Goal: Task Accomplishment & Management: Complete application form

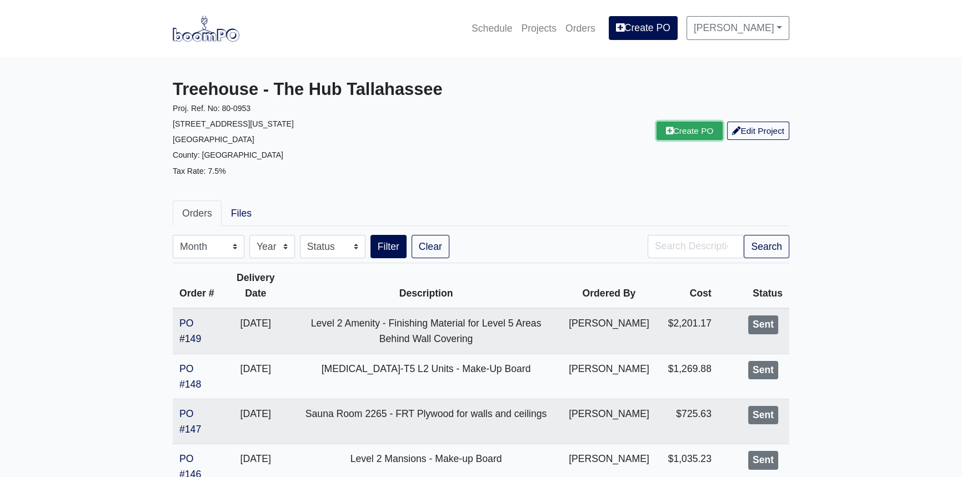
click at [690, 140] on link "Create PO" at bounding box center [690, 131] width 67 height 18
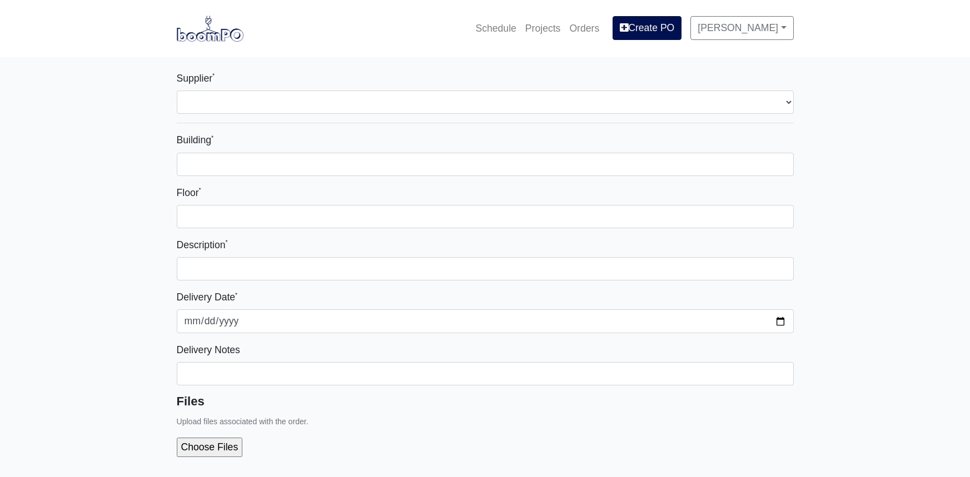
select select
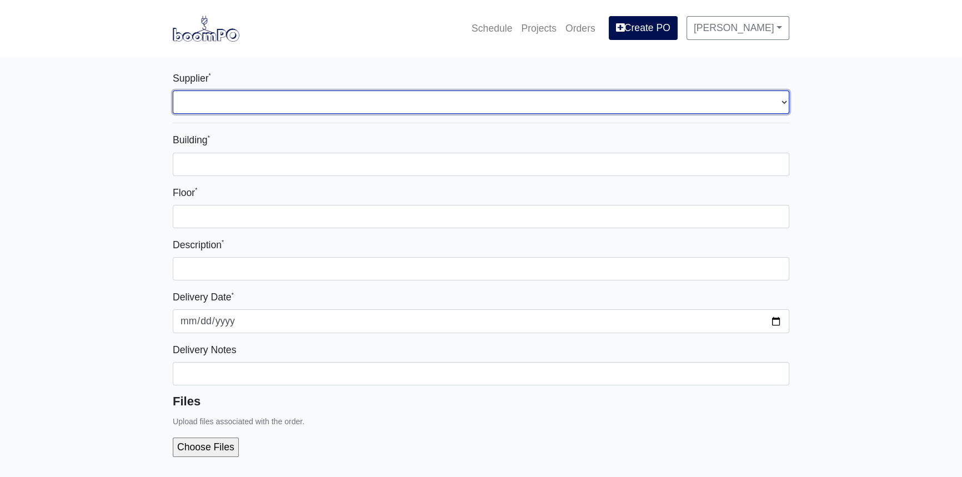
click at [341, 104] on select "Select one... L&W Supply – Tallahassee, FL Interior/Exterior Building Supply - …" at bounding box center [481, 102] width 617 height 23
select select "870"
click at [173, 91] on select "Select one... L&W Supply – Tallahassee, FL Interior/Exterior Building Supply - …" at bounding box center [481, 102] width 617 height 23
select select
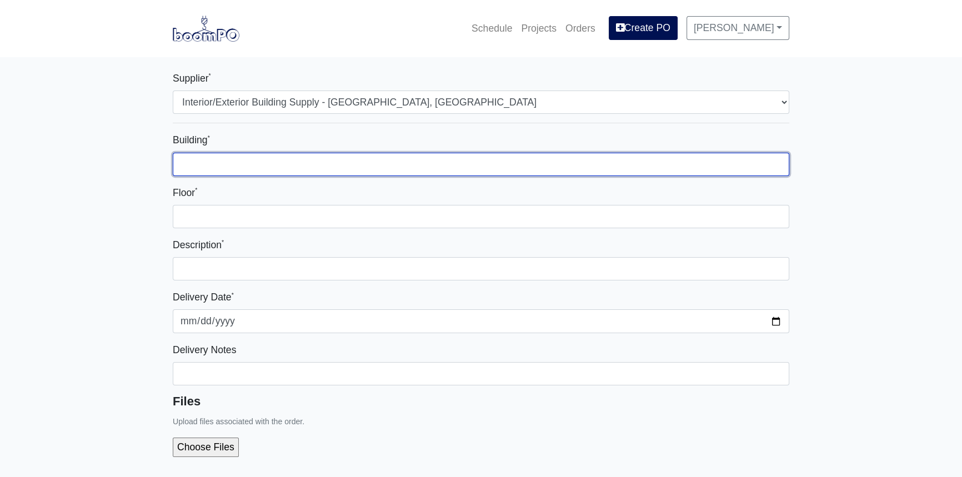
click at [310, 167] on input "Building *" at bounding box center [481, 164] width 617 height 23
type input "Parking Deck"
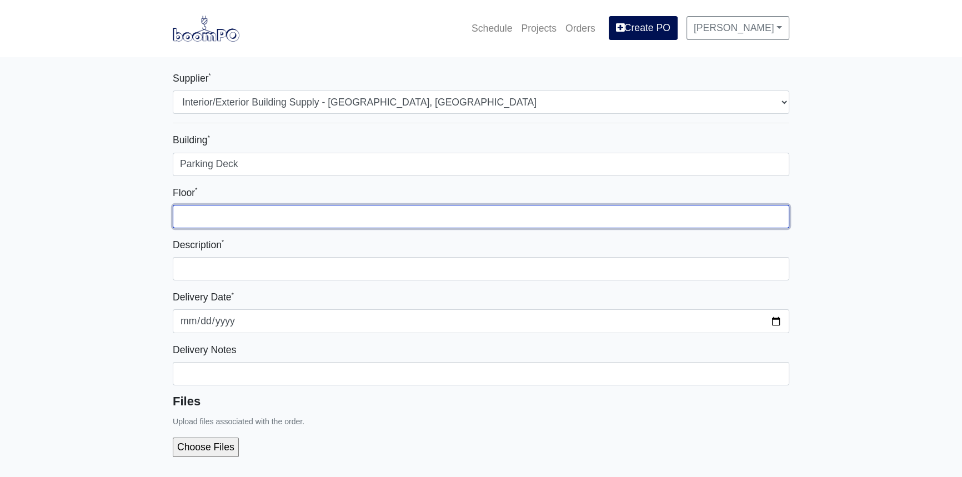
click at [276, 226] on input "Floor *" at bounding box center [481, 216] width 617 height 23
type input "L7 - Roof"
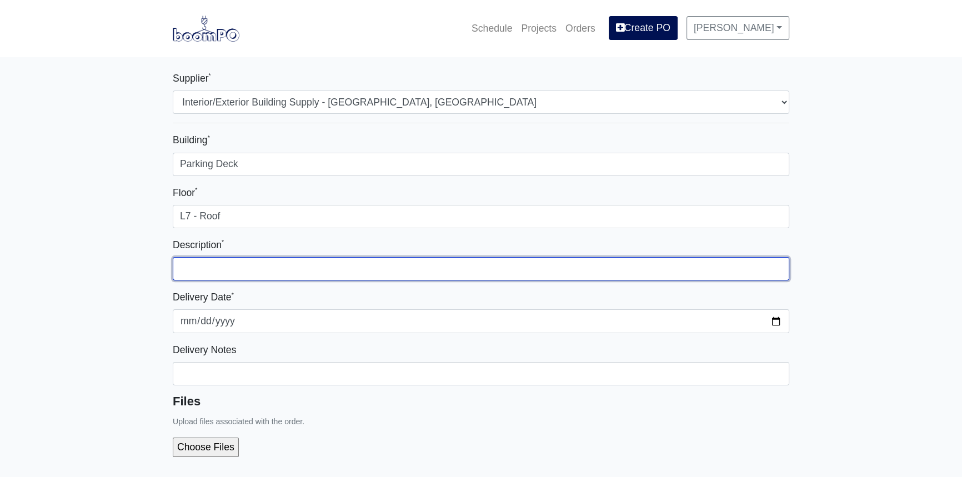
click at [279, 264] on input "text" at bounding box center [481, 268] width 617 height 23
type input "Parking Deck Roof Amenity - Main Hang & Finish"
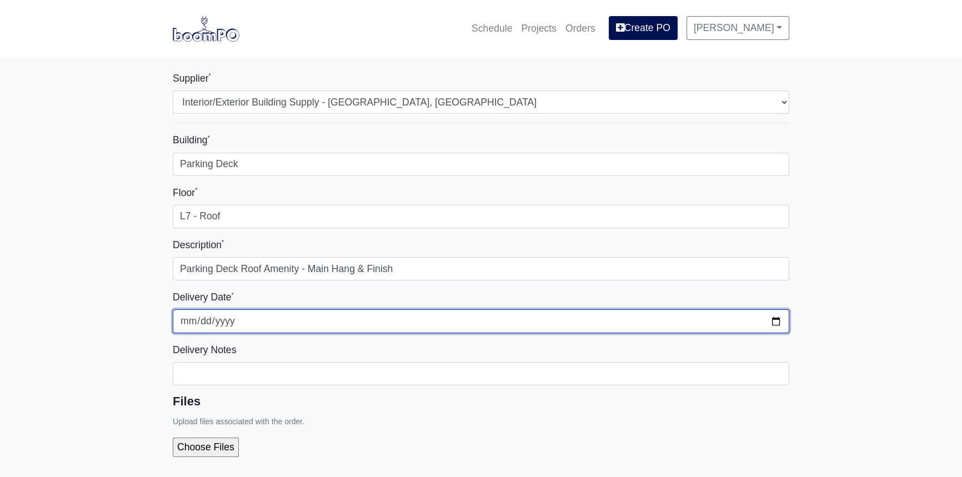
click at [776, 321] on input "2025-09-16" at bounding box center [481, 320] width 617 height 23
type input "2025-09-22"
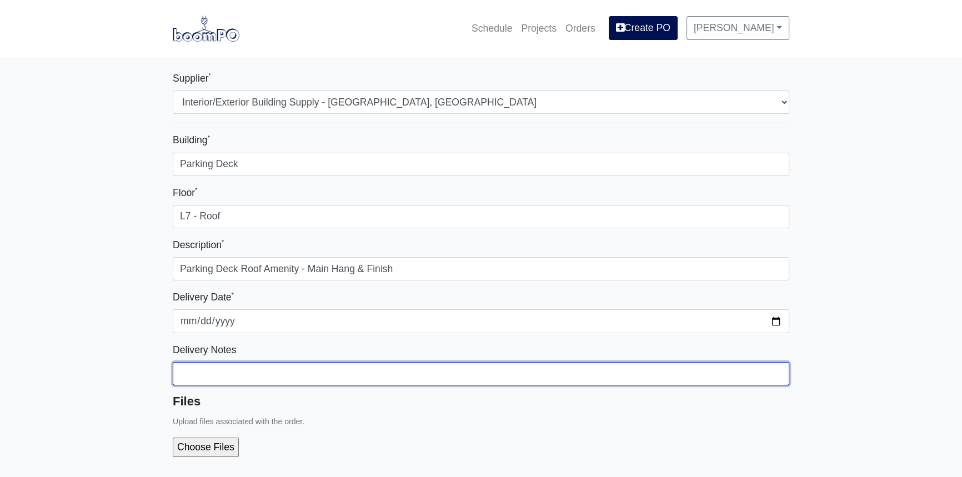
click at [249, 372] on input "Building *" at bounding box center [481, 373] width 617 height 23
type input "Please coordinate delivery with Lupe."
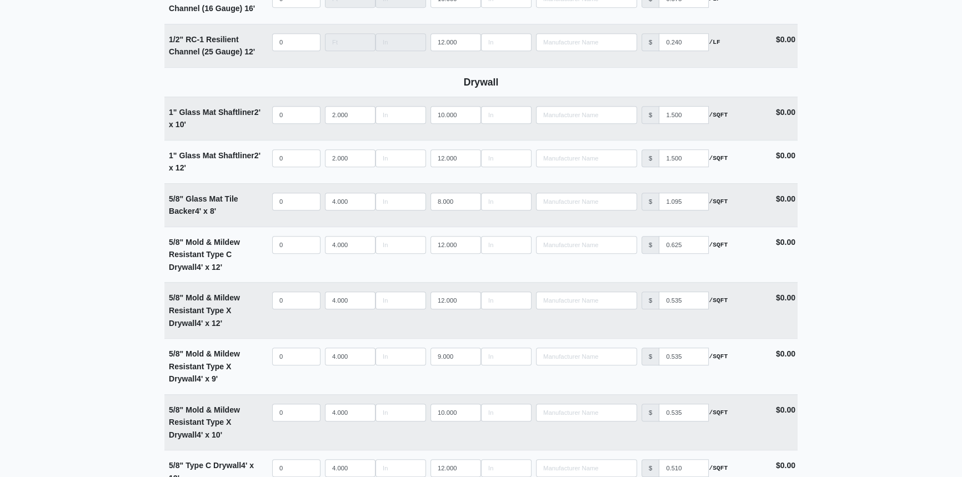
scroll to position [858, 0]
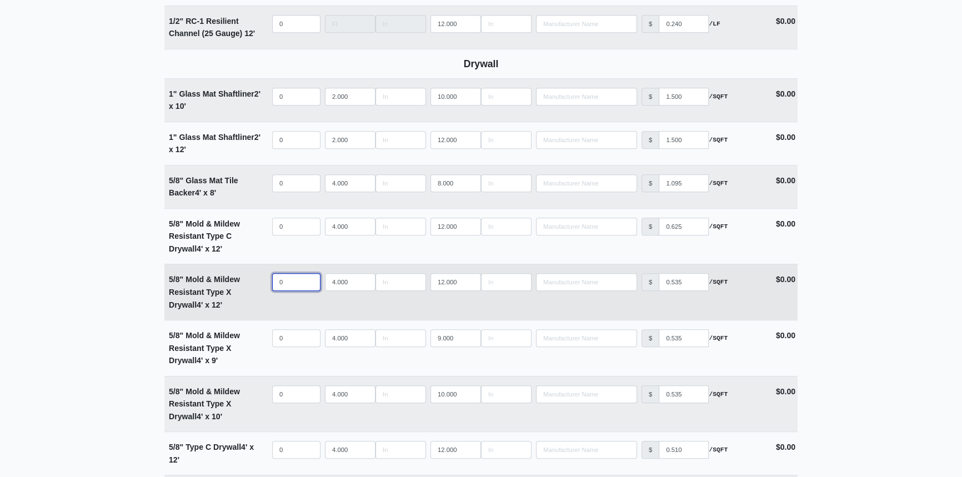
select select
click at [293, 277] on input "quantity" at bounding box center [296, 282] width 48 height 18
type input "1"
select select
type input "12"
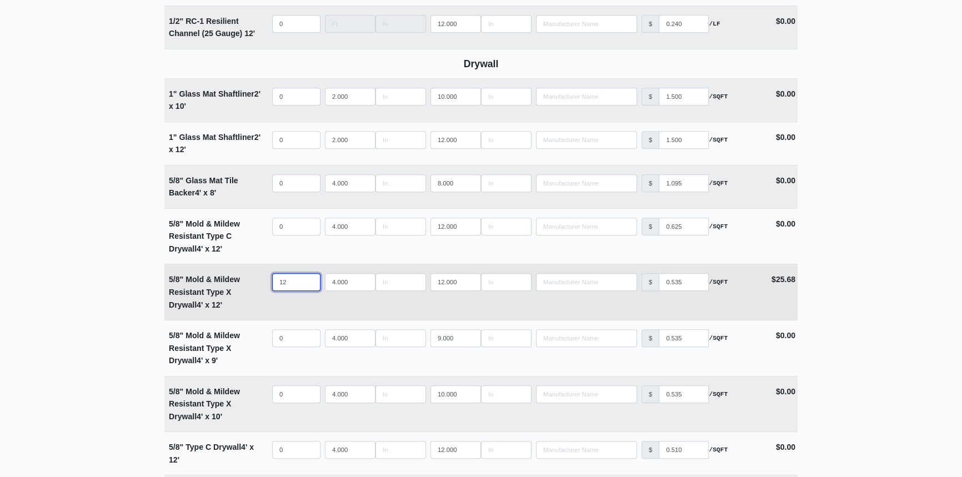
select select
type input "12"
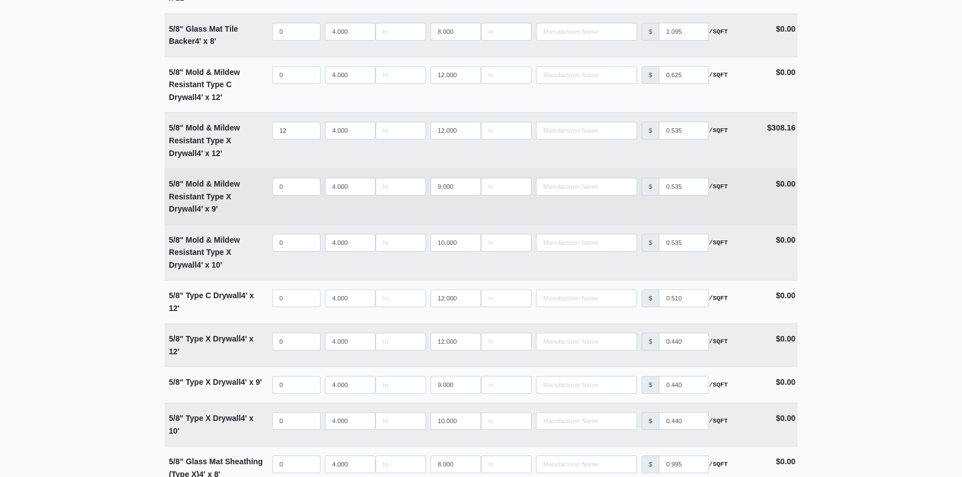
scroll to position [960, 0]
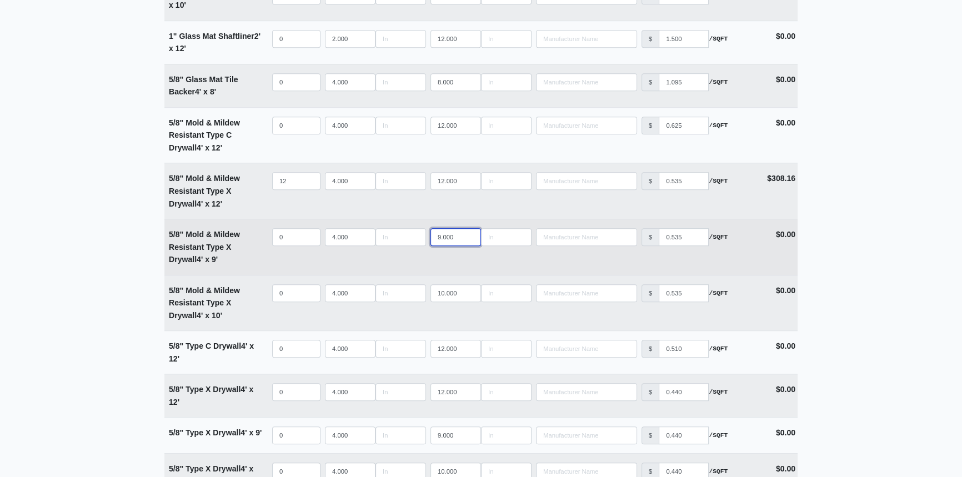
type input "8"
select select
type input "8"
click at [471, 237] on input "8" at bounding box center [456, 237] width 51 height 18
click at [293, 234] on input "quantity" at bounding box center [296, 237] width 48 height 18
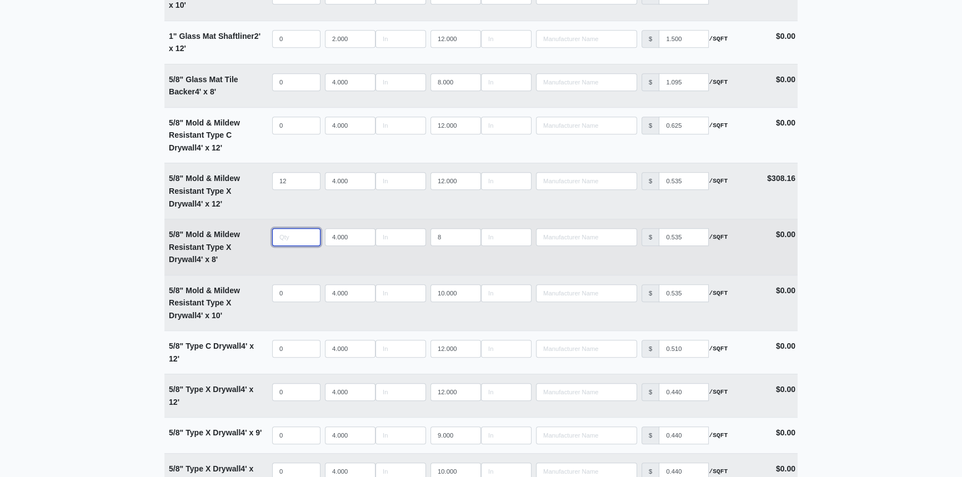
type input "4"
select select
type input "46"
select select
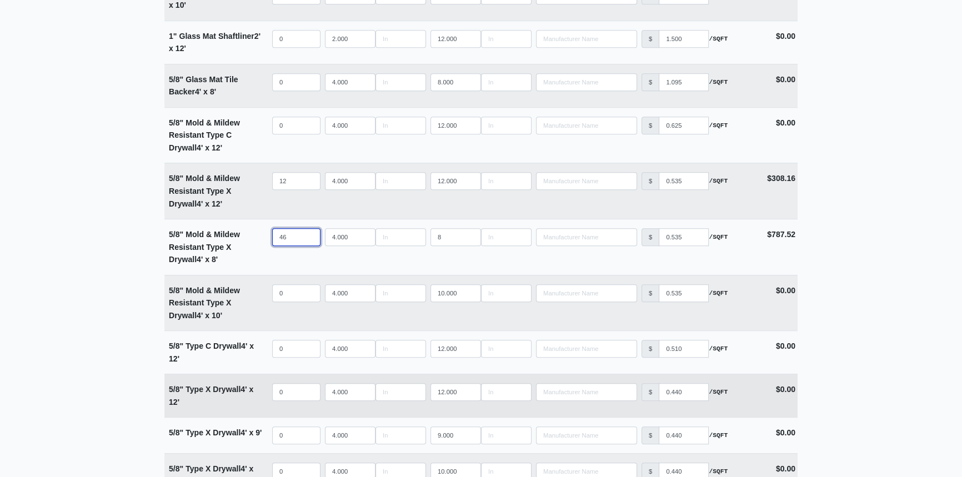
type input "46"
select select
click at [293, 388] on input "quantity" at bounding box center [296, 392] width 48 height 18
type input "4"
select select
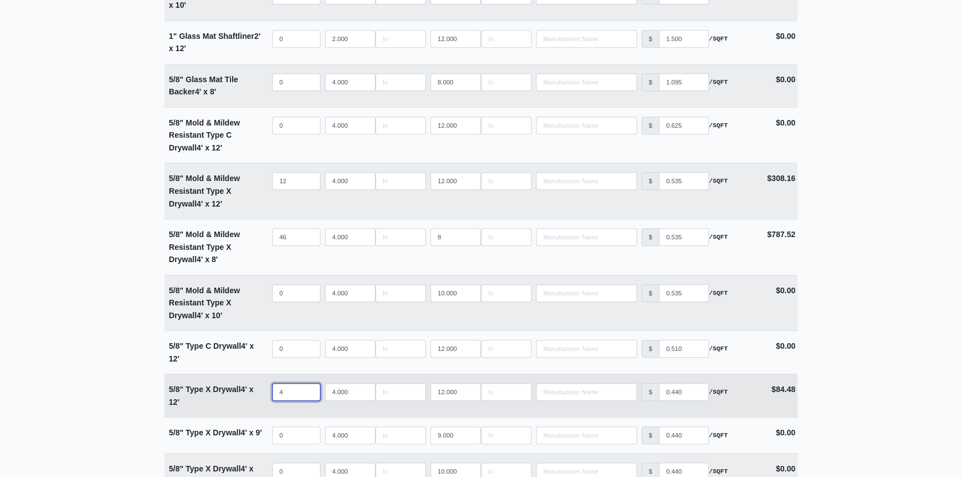
type input "47"
select select
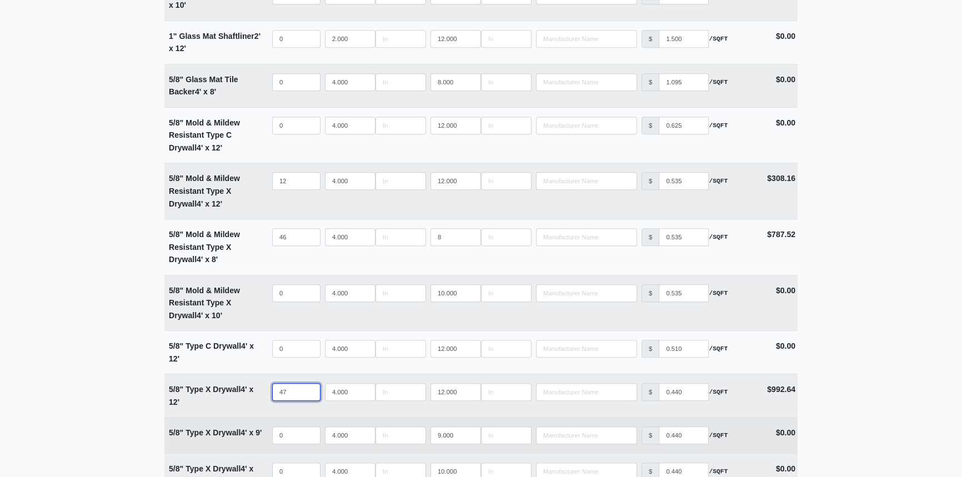
type input "47"
select select
click at [291, 435] on input "quantity" at bounding box center [296, 436] width 48 height 18
type input "8"
select select
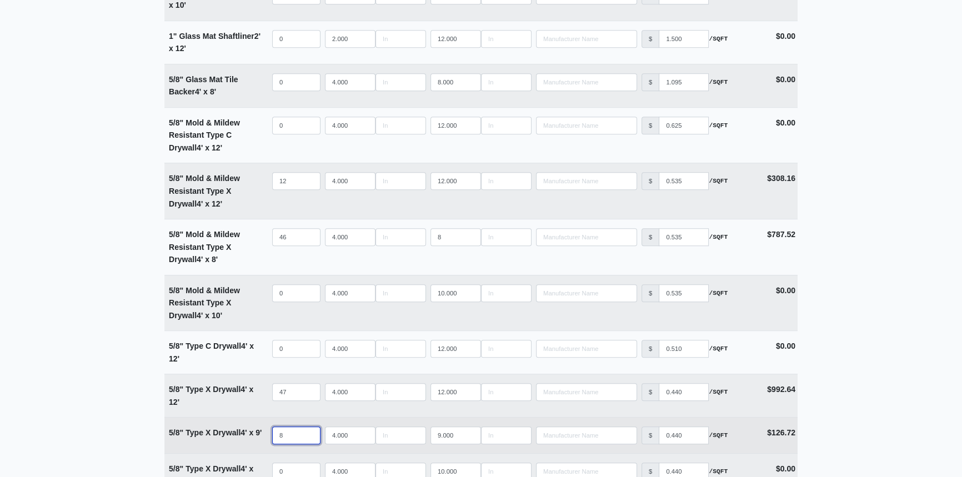
type input "85"
select select
type input "8"
select select
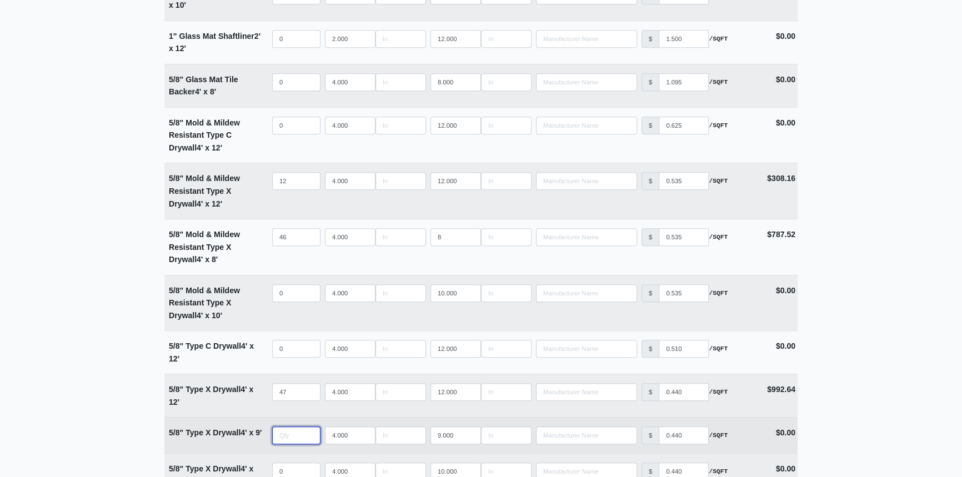
type input "8"
select select
type input "87"
select select
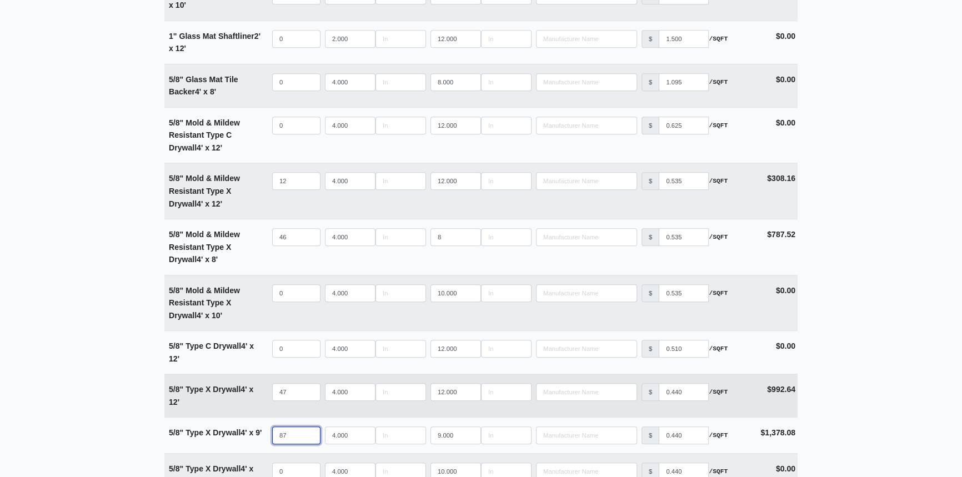
type input "87"
click at [287, 389] on input "47" at bounding box center [296, 392] width 48 height 18
type input "4"
select select
type input "48"
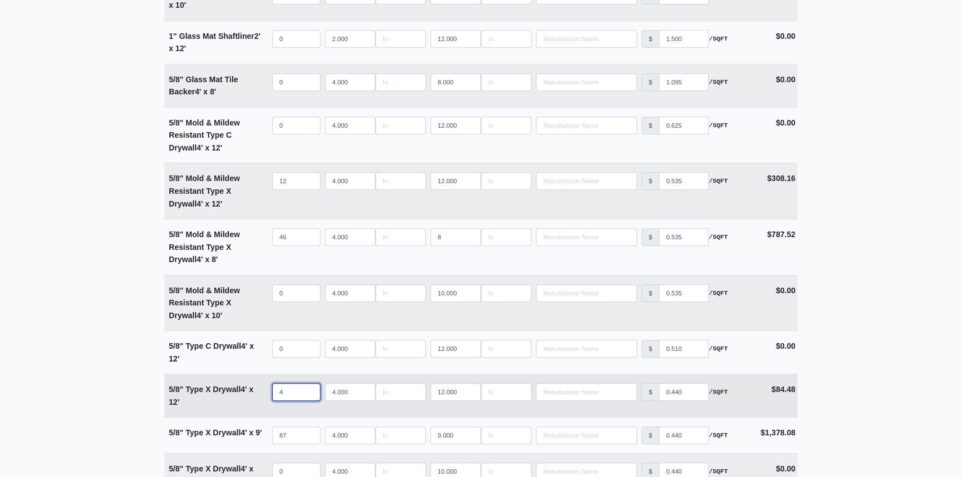
select select
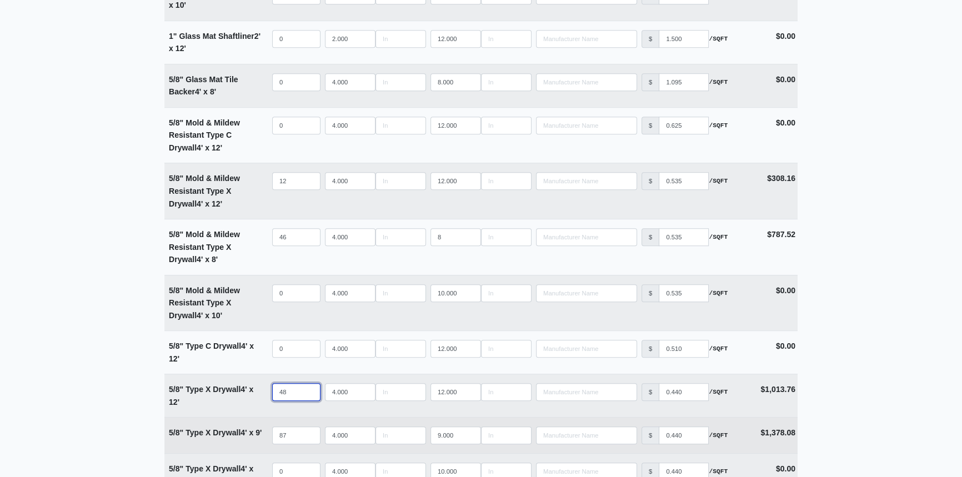
type input "48"
click at [291, 435] on input "87" at bounding box center [296, 436] width 48 height 18
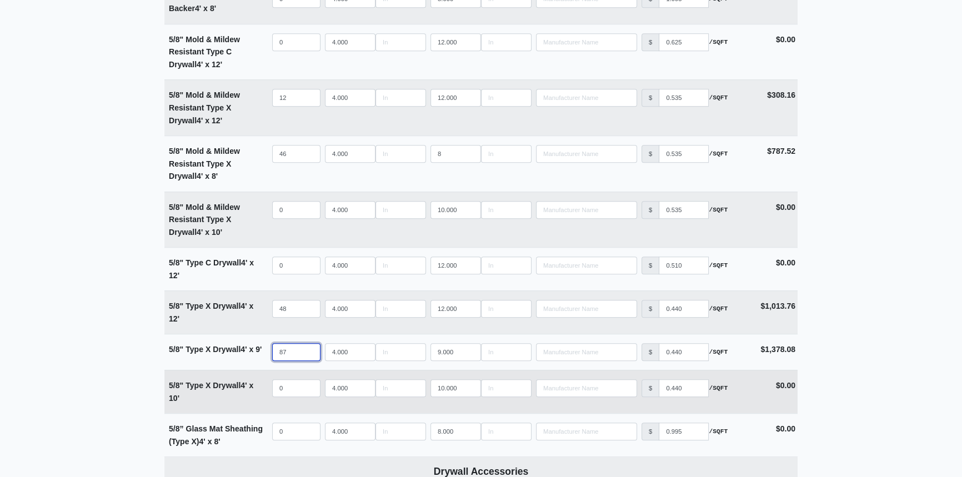
scroll to position [1061, 0]
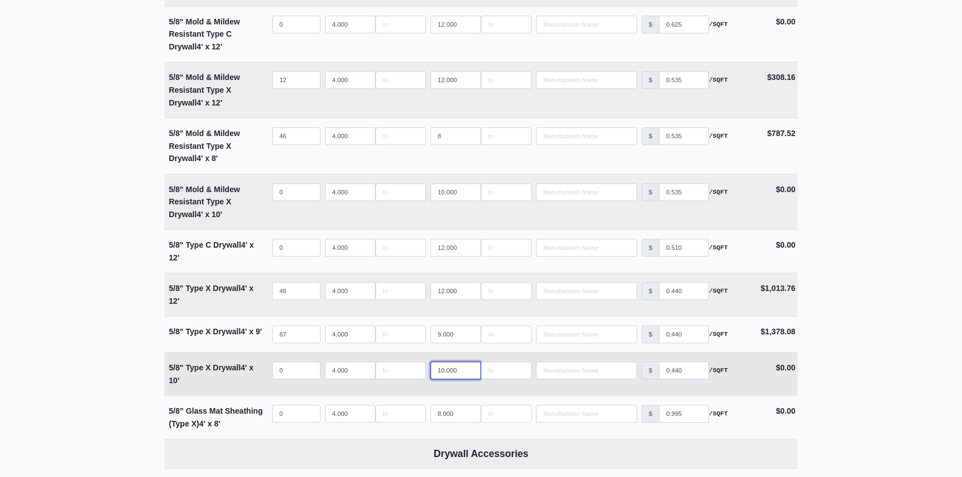
type input "9"
select select
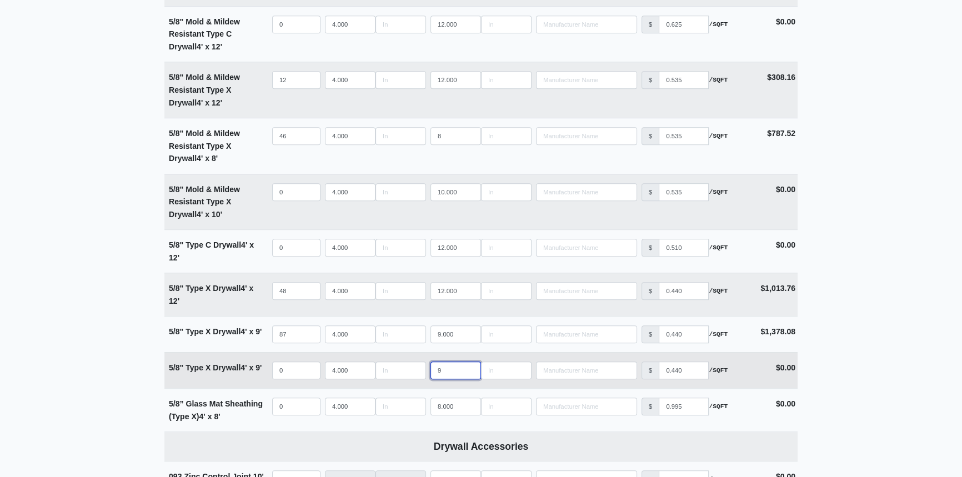
click at [469, 371] on input "9" at bounding box center [456, 371] width 51 height 18
type input "8"
click at [469, 371] on input "8" at bounding box center [456, 371] width 51 height 18
click at [291, 367] on input "quantity" at bounding box center [296, 371] width 48 height 18
type input "2"
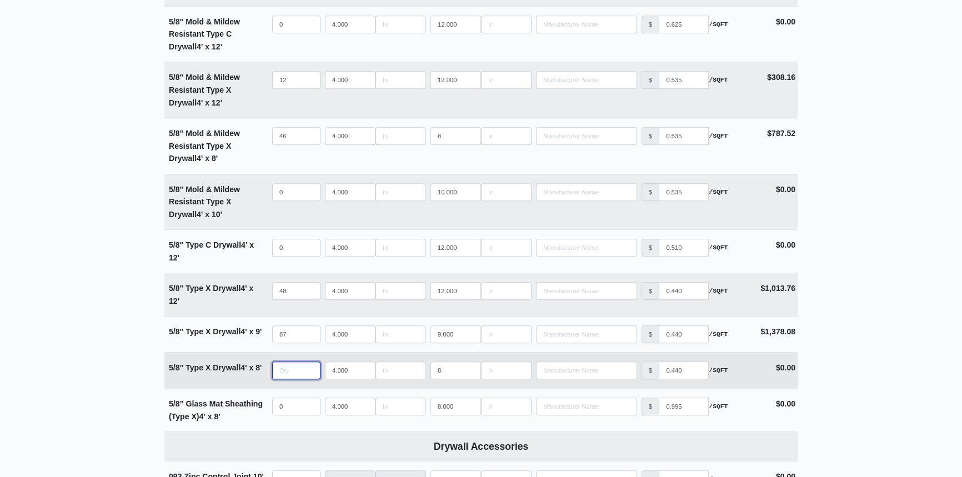
select select
type input "20"
select select
type input "20"
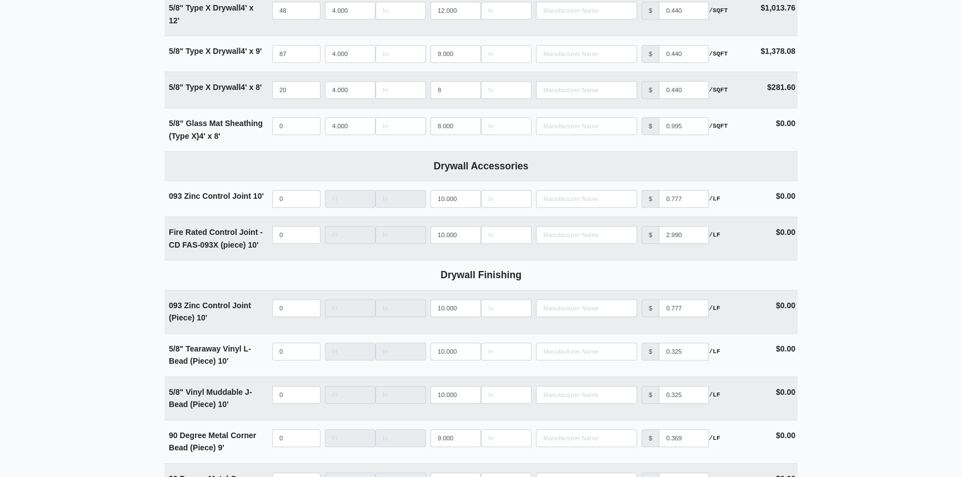
scroll to position [1465, 0]
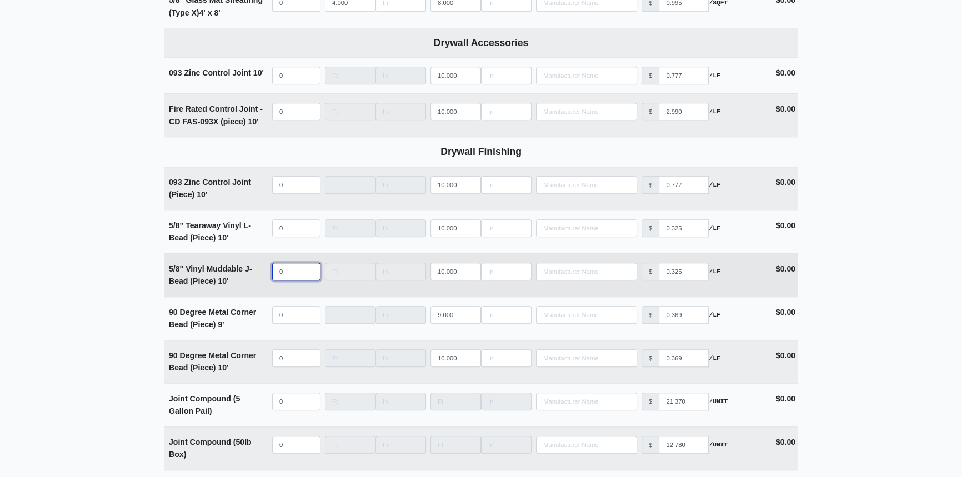
select select
click at [288, 268] on input "quantity" at bounding box center [296, 272] width 48 height 18
type input "1"
select select
type input "16"
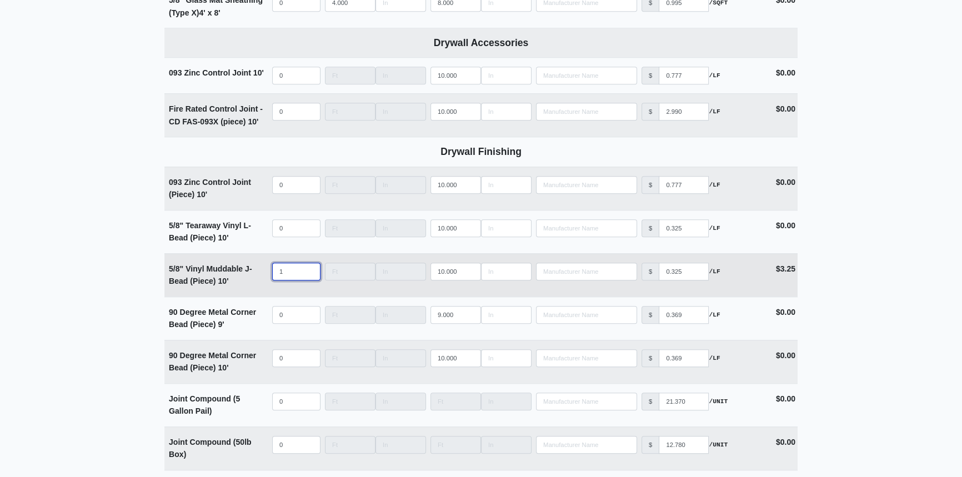
select select
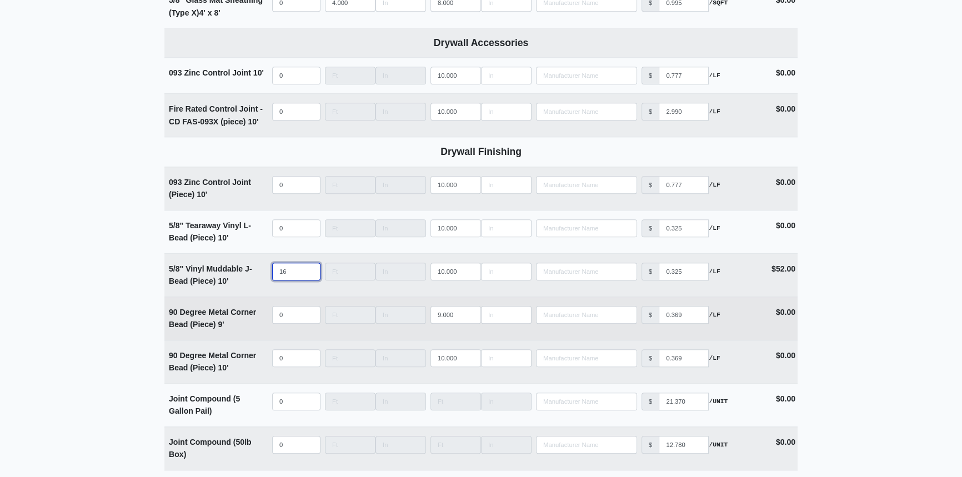
type input "16"
select select
click at [289, 312] on input "quantity" at bounding box center [296, 315] width 48 height 18
type input "3"
select select
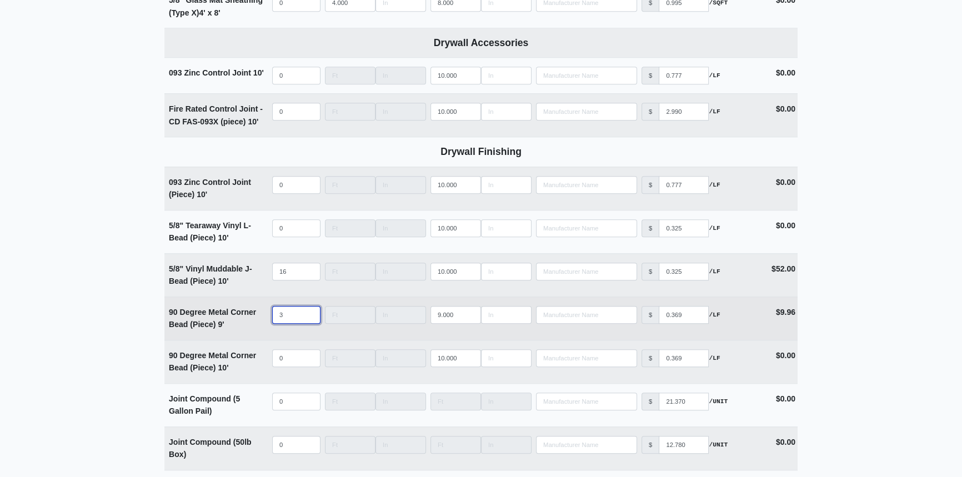
type input "36"
select select
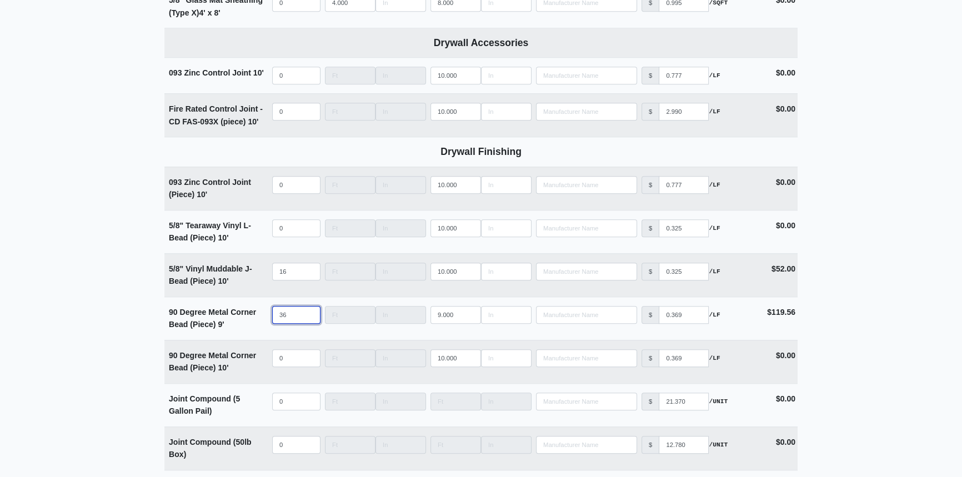
type input "36"
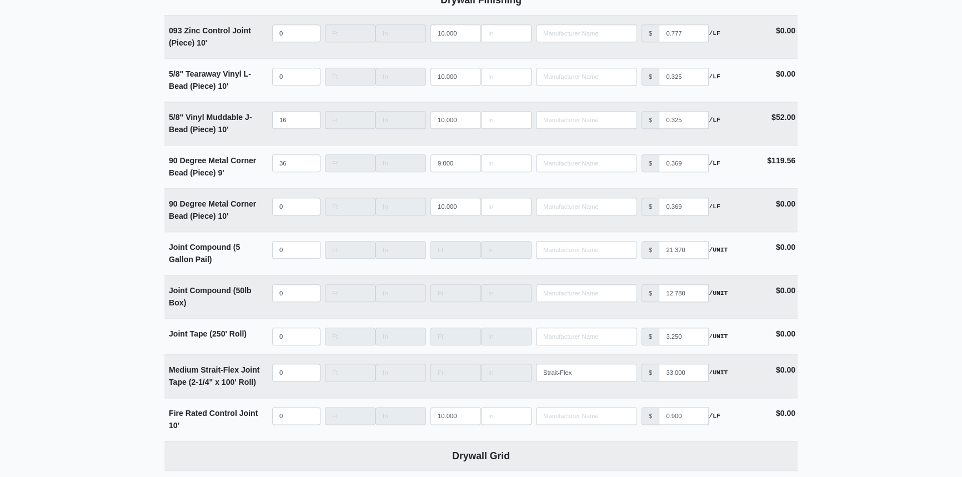
scroll to position [1667, 0]
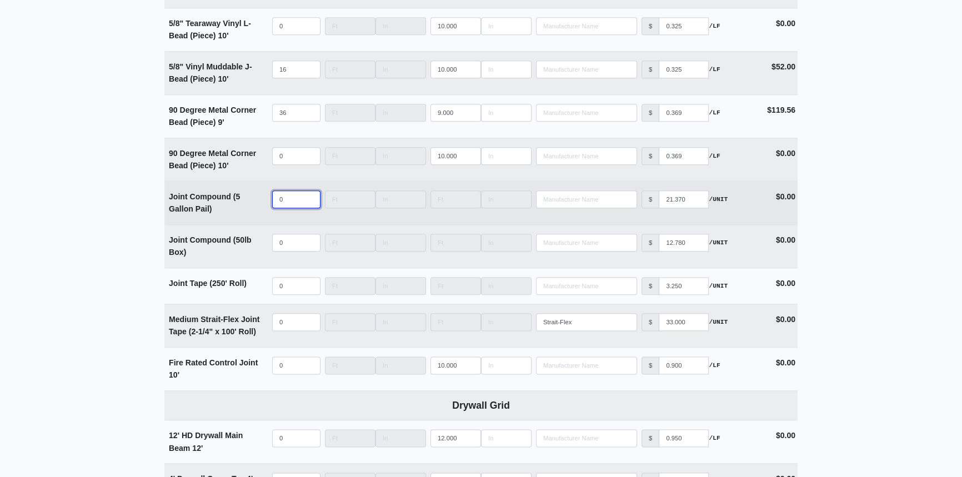
select select
click at [293, 195] on input "quantity" at bounding box center [296, 200] width 48 height 18
type input "2"
select select
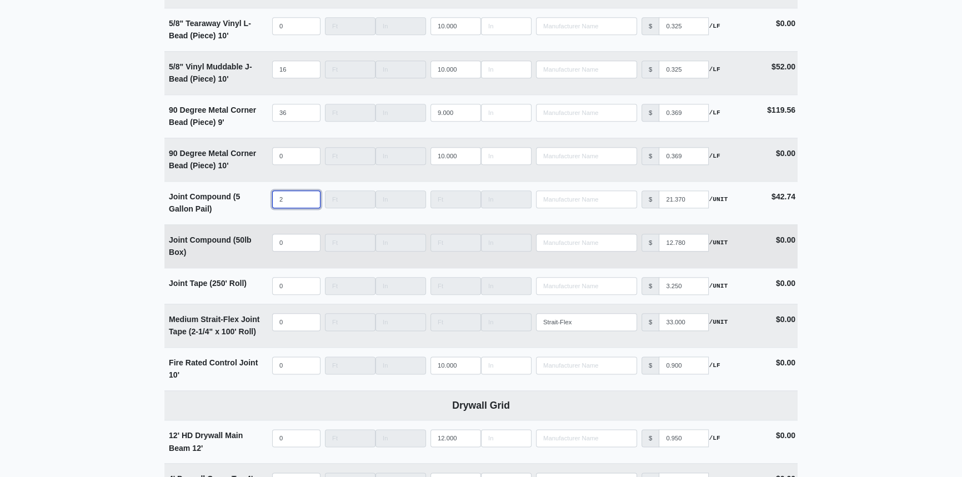
type input "2"
select select
click at [288, 238] on input "quantity" at bounding box center [296, 243] width 48 height 18
type input "2"
select select
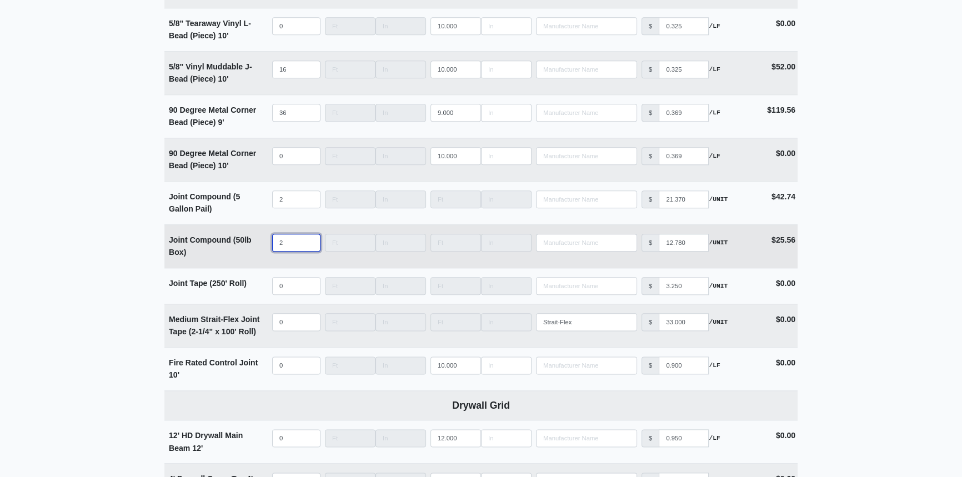
type input "27"
select select
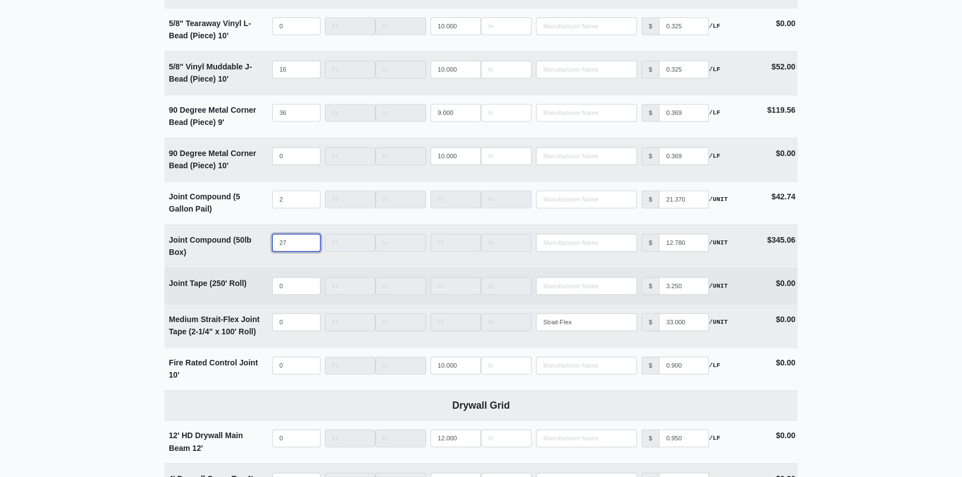
type input "27"
select select
click at [291, 282] on input "quantity" at bounding box center [296, 286] width 48 height 18
type input "1"
select select
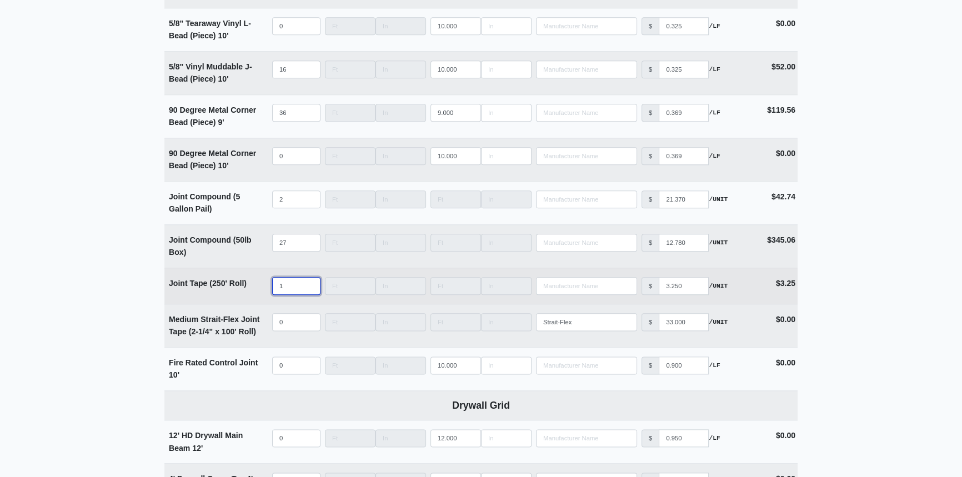
type input "12"
select select
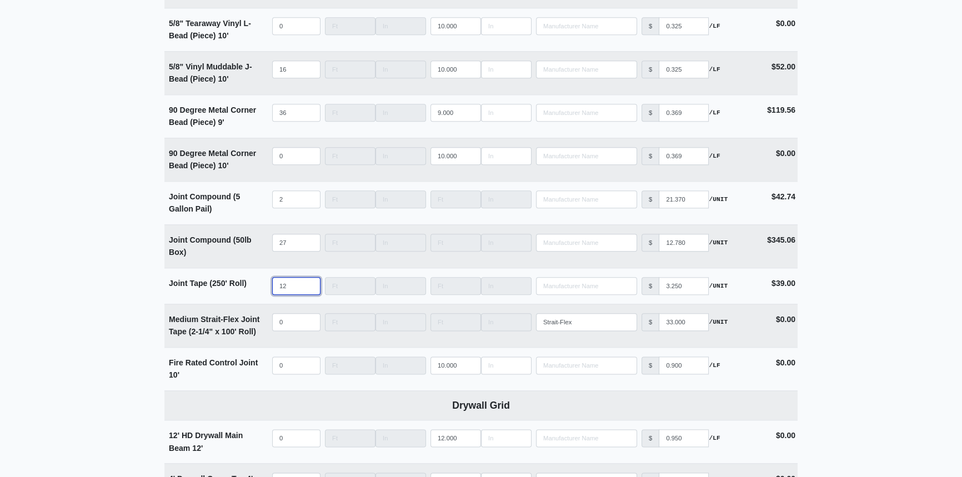
type input "12"
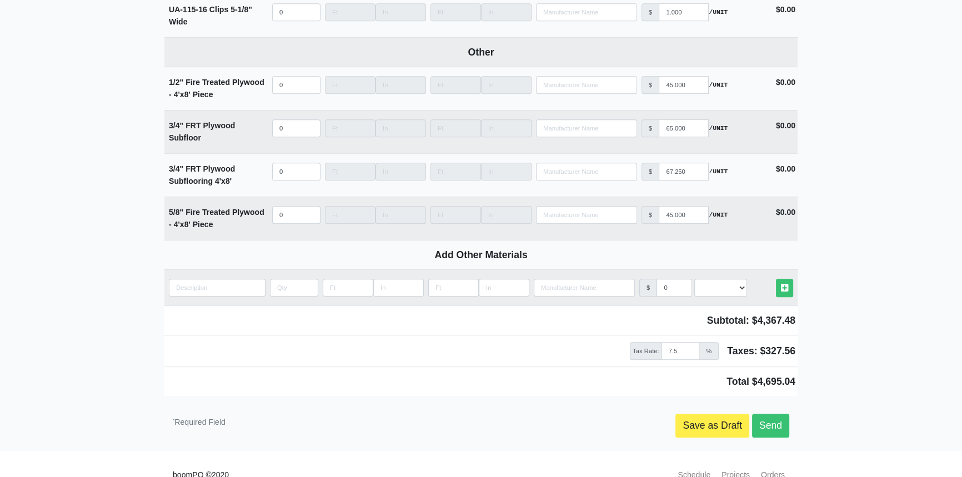
scroll to position [6052, 0]
click at [771, 413] on link "Send" at bounding box center [770, 424] width 37 height 23
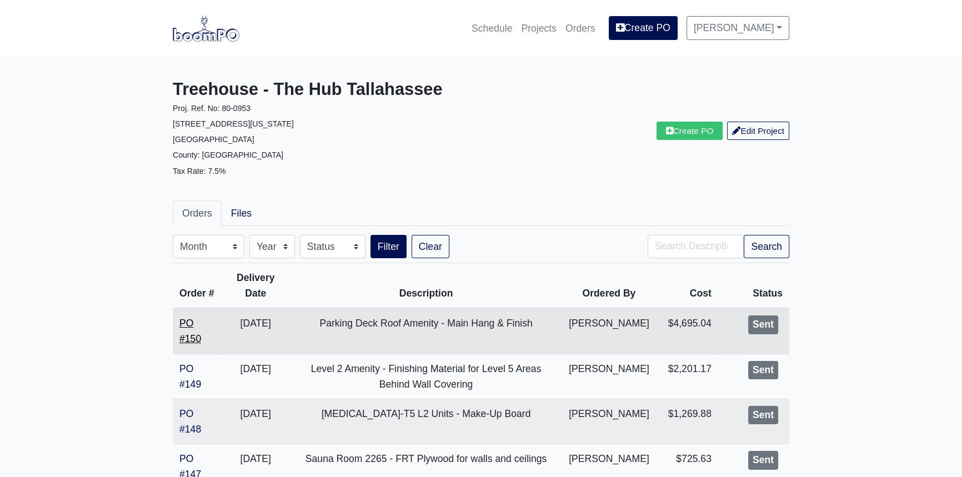
click at [191, 344] on link "PO #150" at bounding box center [190, 331] width 22 height 27
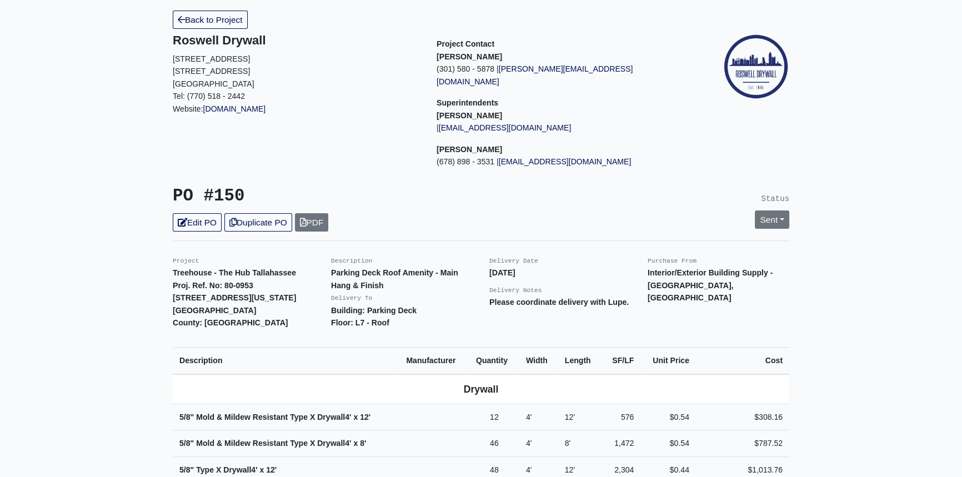
scroll to position [50, 0]
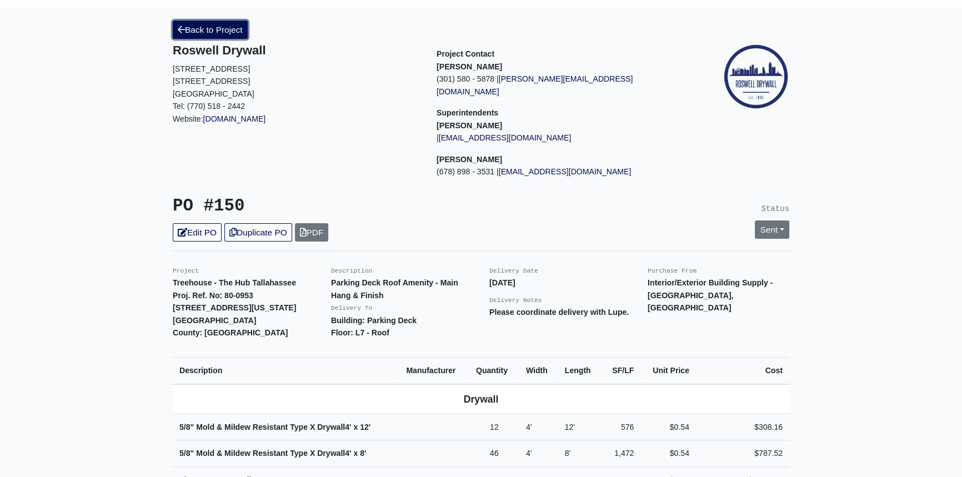
click at [228, 29] on link "Back to Project" at bounding box center [210, 30] width 75 height 18
